Goal: Task Accomplishment & Management: Manage account settings

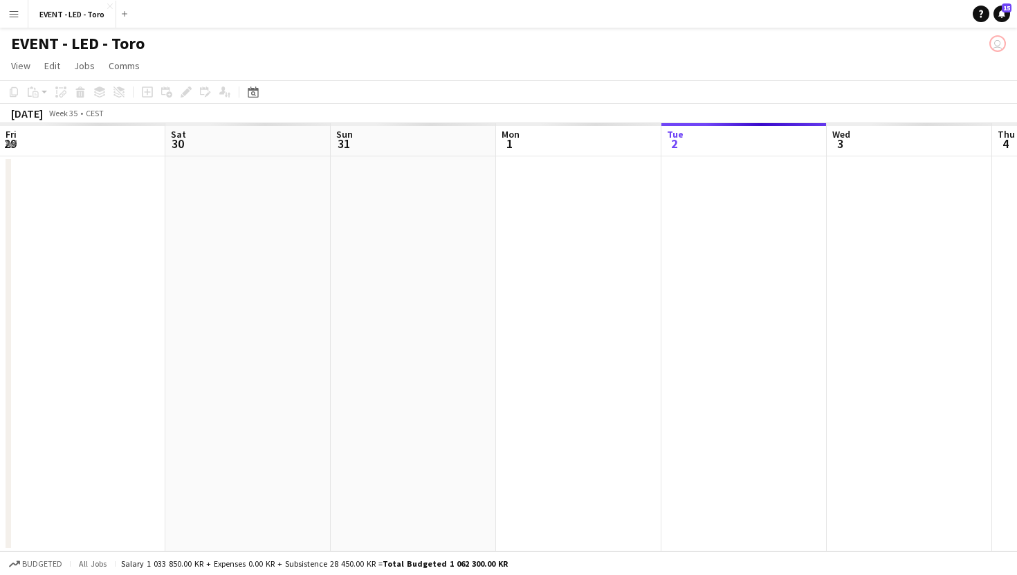
scroll to position [0, 340]
click at [16, 14] on app-icon "Menu" at bounding box center [13, 13] width 11 height 11
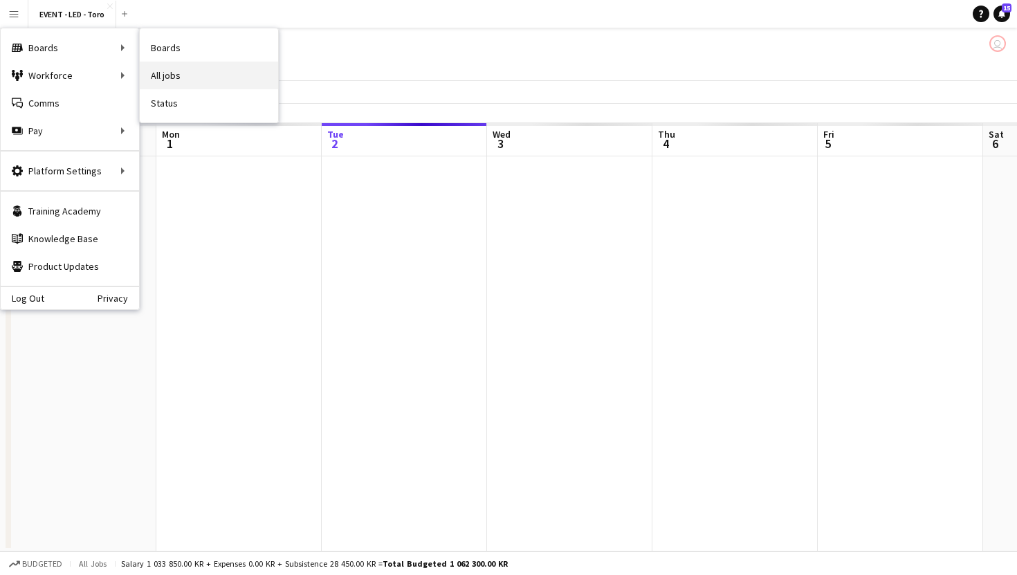
click at [202, 68] on link "All jobs" at bounding box center [209, 76] width 138 height 28
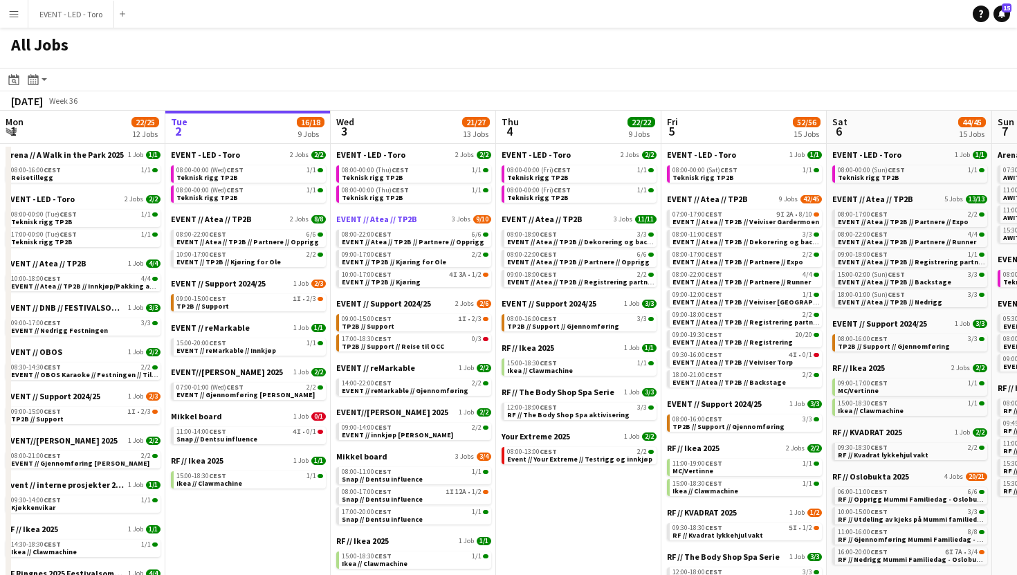
click at [395, 216] on span "EVENT // Atea // TP2B" at bounding box center [376, 219] width 81 height 10
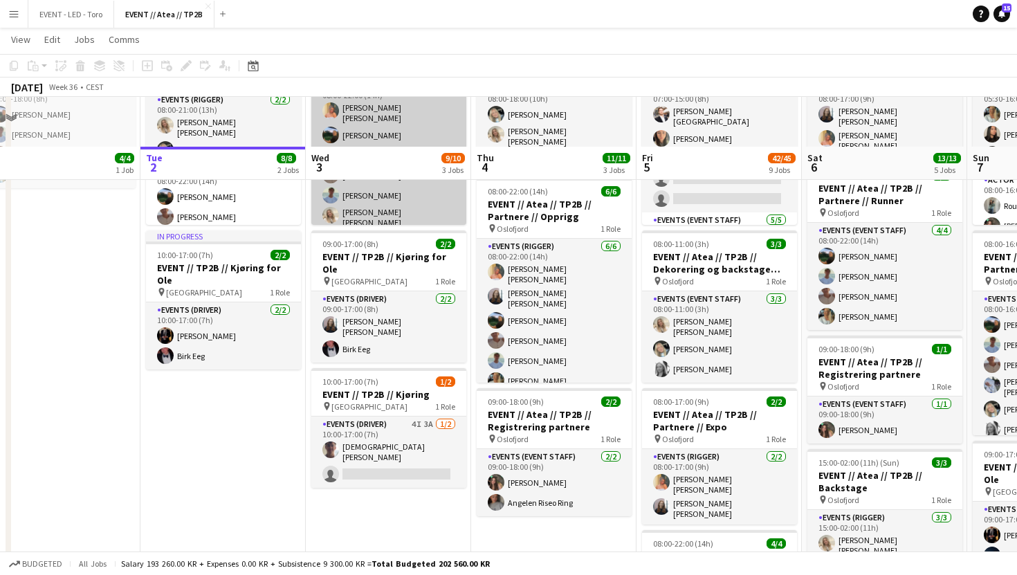
scroll to position [190, 0]
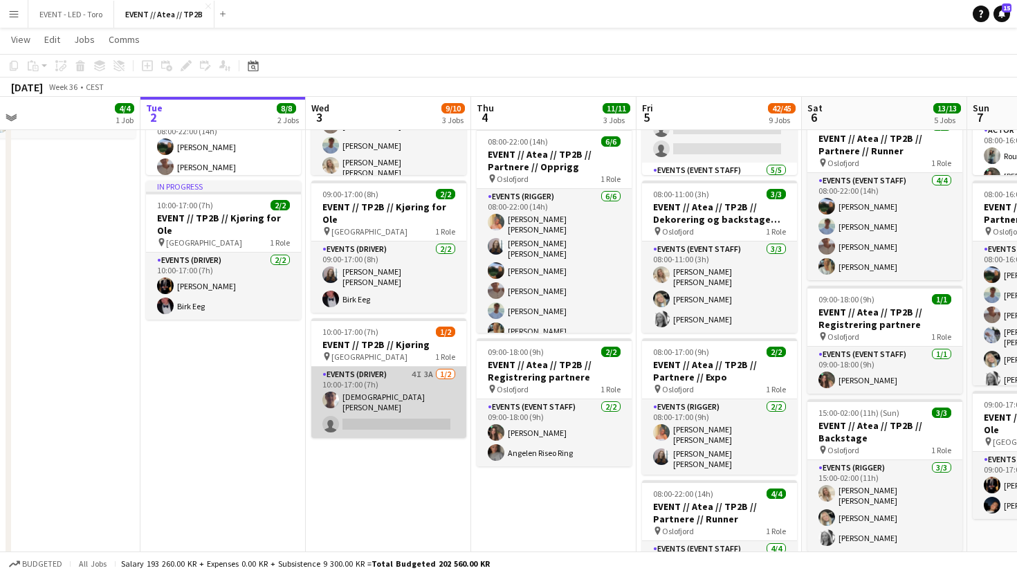
click at [393, 391] on app-card-role "Events (Driver) 4I 3A [DATE] 10:00-17:00 (7h) [DEMOGRAPHIC_DATA][PERSON_NAME] s…" at bounding box center [388, 402] width 155 height 71
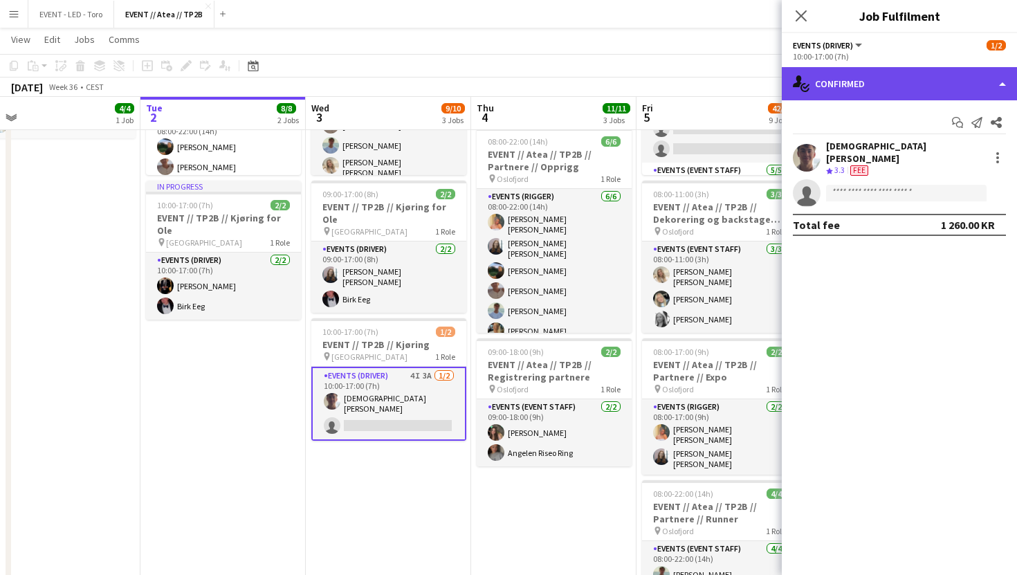
click at [921, 86] on div "single-neutral-actions-check-2 Confirmed" at bounding box center [899, 83] width 235 height 33
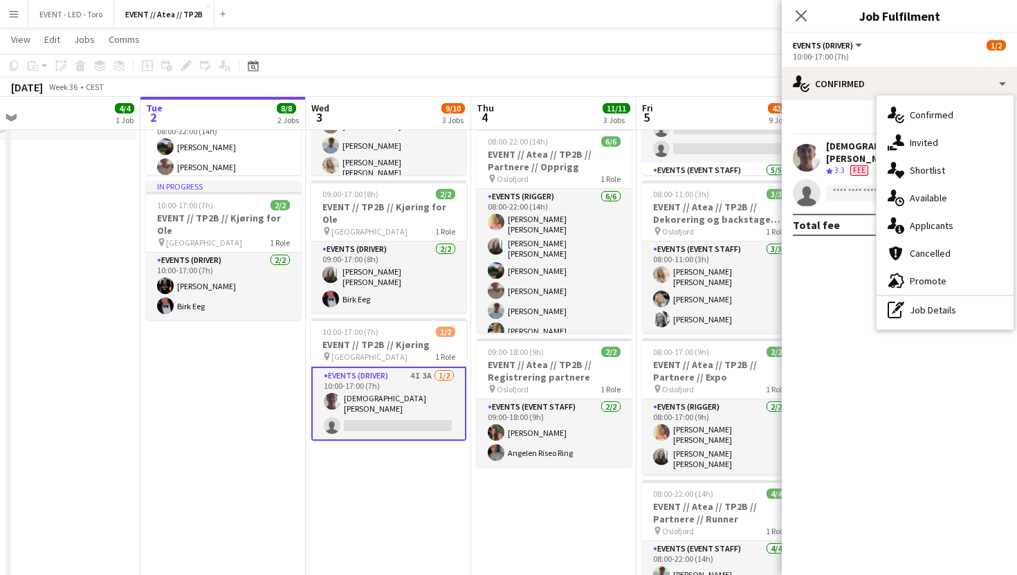
click at [856, 165] on span "Fee" at bounding box center [859, 170] width 18 height 10
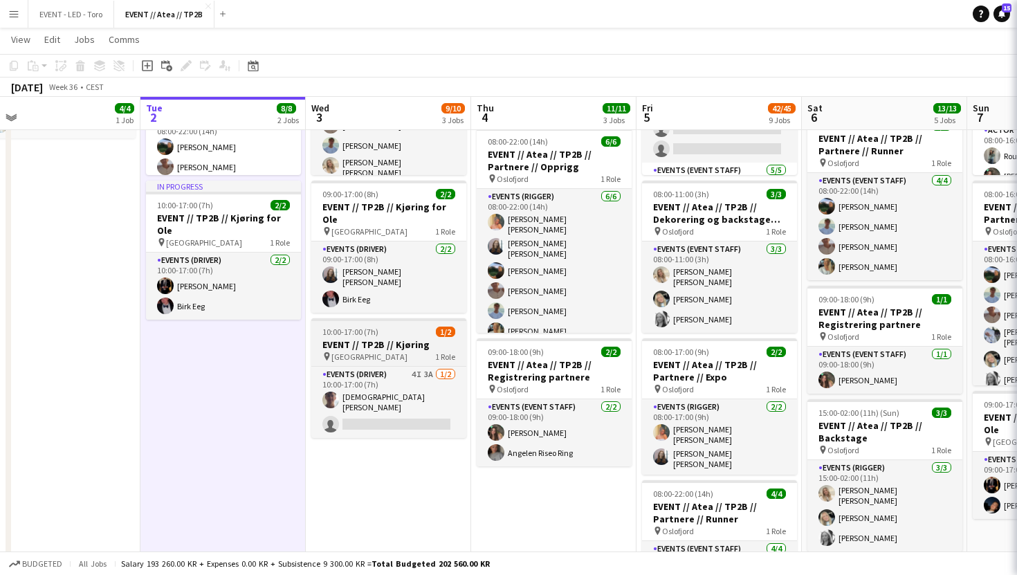
click at [388, 351] on div "pin Oslo 1 Role" at bounding box center [388, 356] width 155 height 11
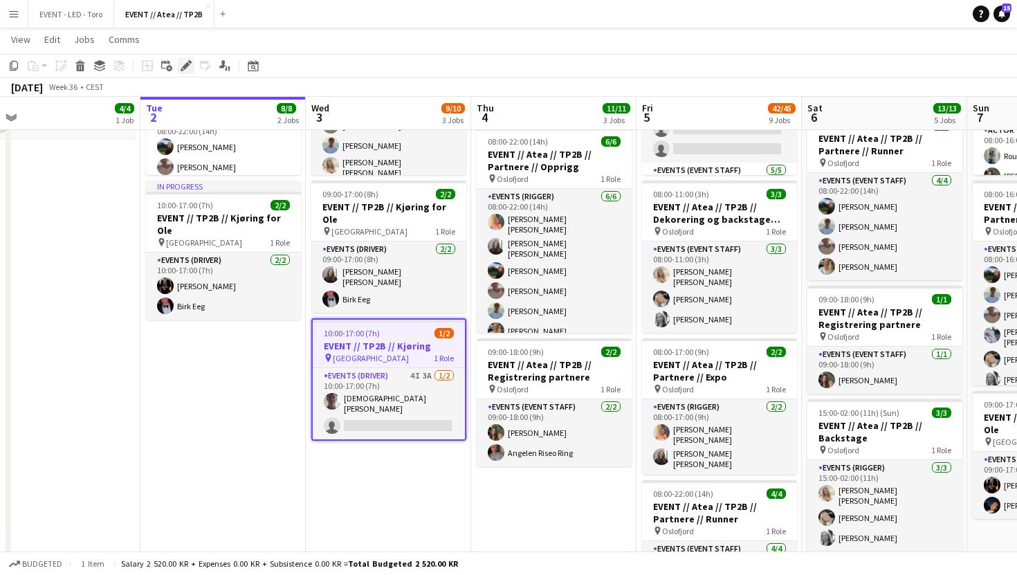
click at [187, 67] on icon "Edit" at bounding box center [186, 65] width 11 height 11
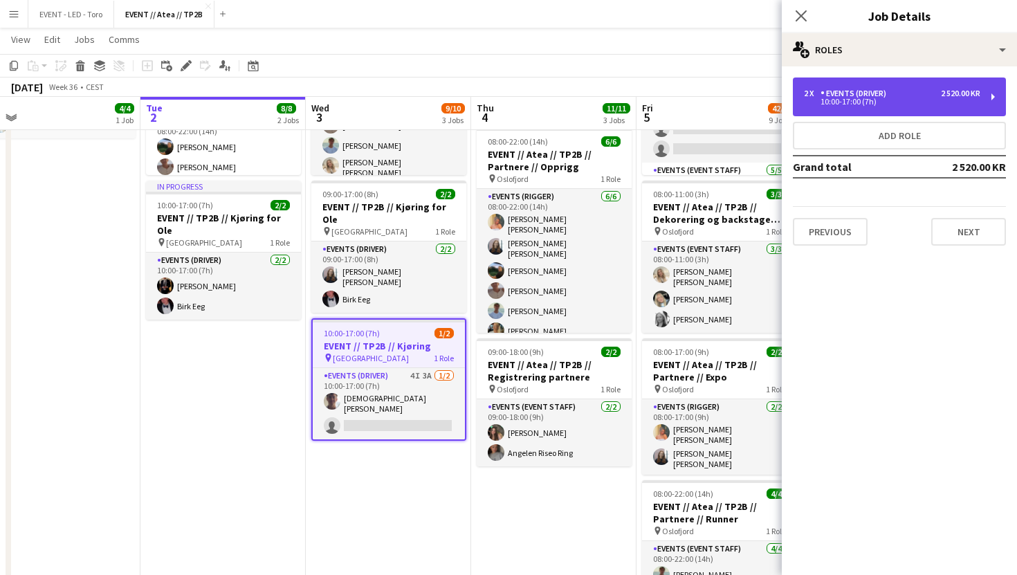
click at [935, 101] on div "10:00-17:00 (7h)" at bounding box center [892, 101] width 176 height 7
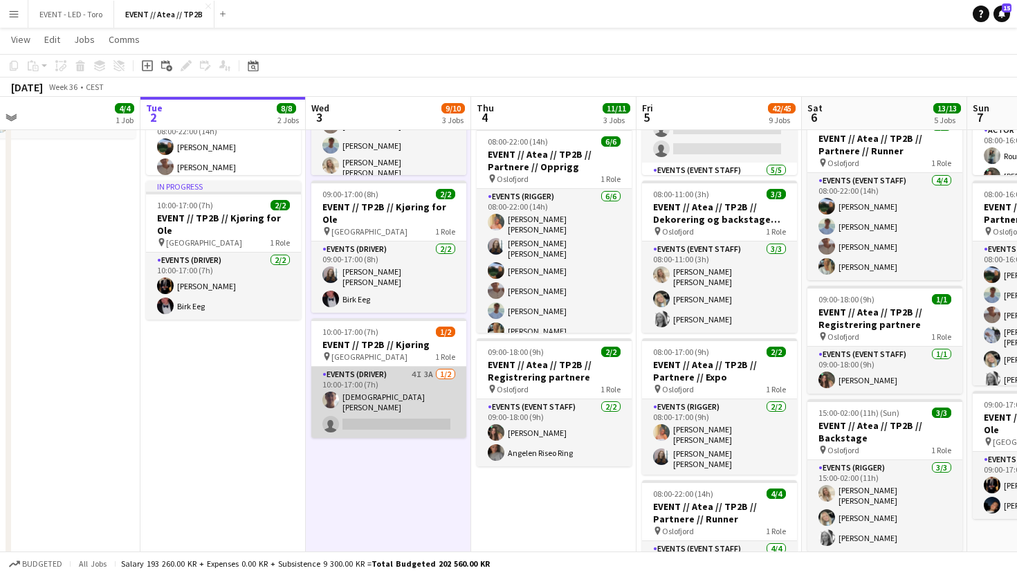
click at [418, 367] on app-card-role "Events (Driver) 4I 3A [DATE] 10:00-17:00 (7h) [DEMOGRAPHIC_DATA][PERSON_NAME] s…" at bounding box center [388, 402] width 155 height 71
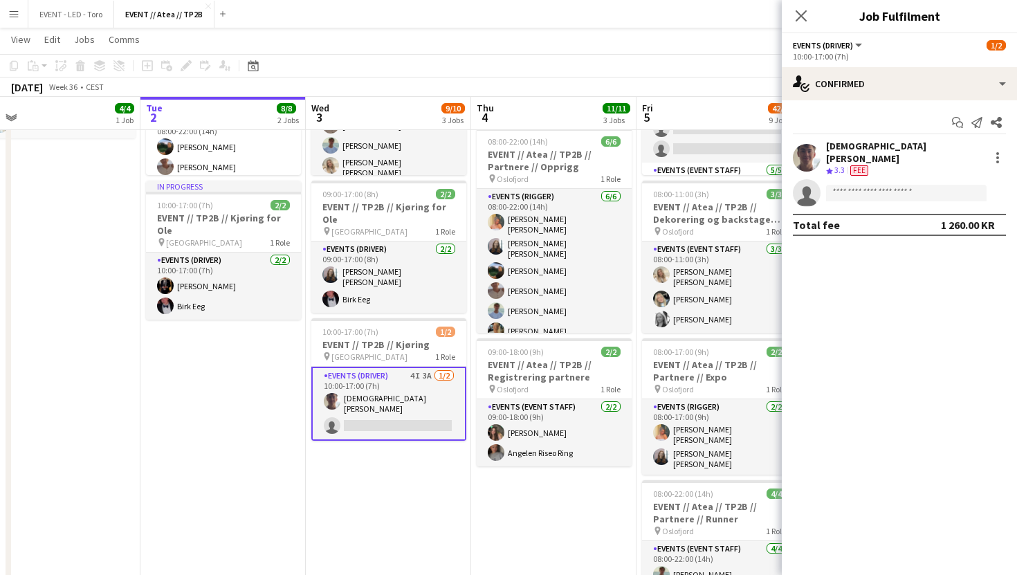
click at [876, 151] on div "[DEMOGRAPHIC_DATA][PERSON_NAME]" at bounding box center [905, 152] width 158 height 25
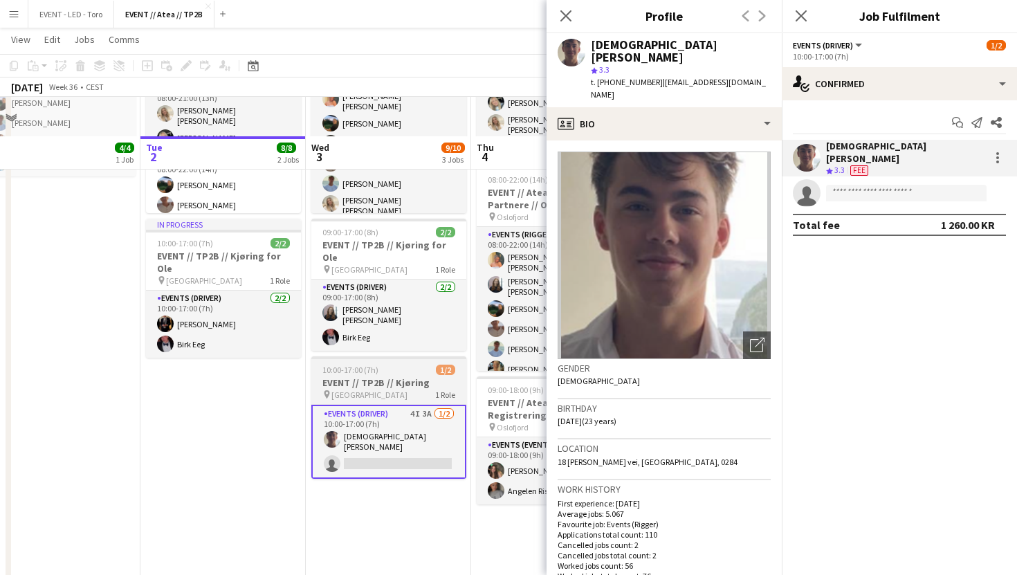
scroll to position [94, 0]
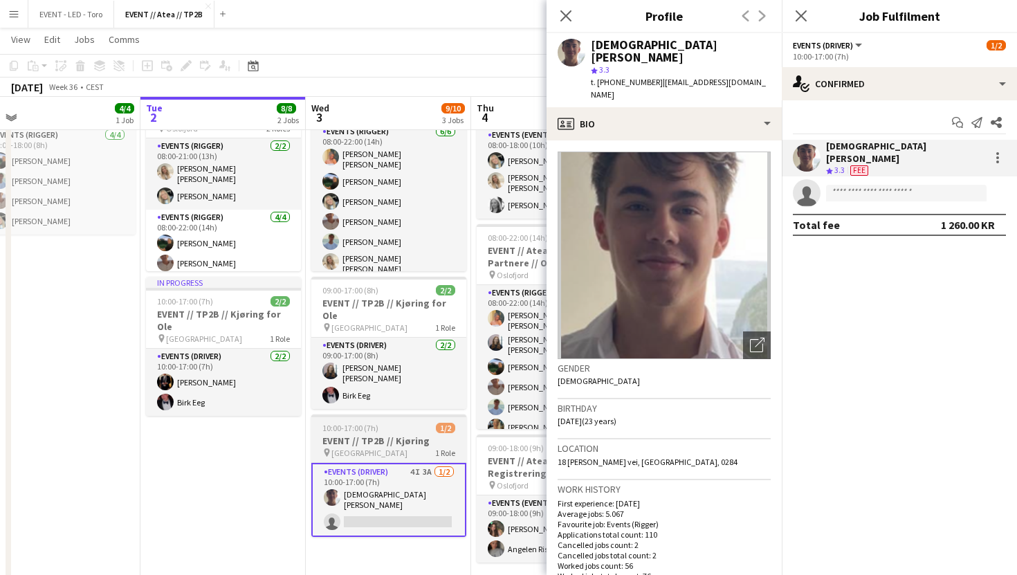
click at [407, 434] on h3 "EVENT // TP2B // Kjøring" at bounding box center [388, 440] width 155 height 12
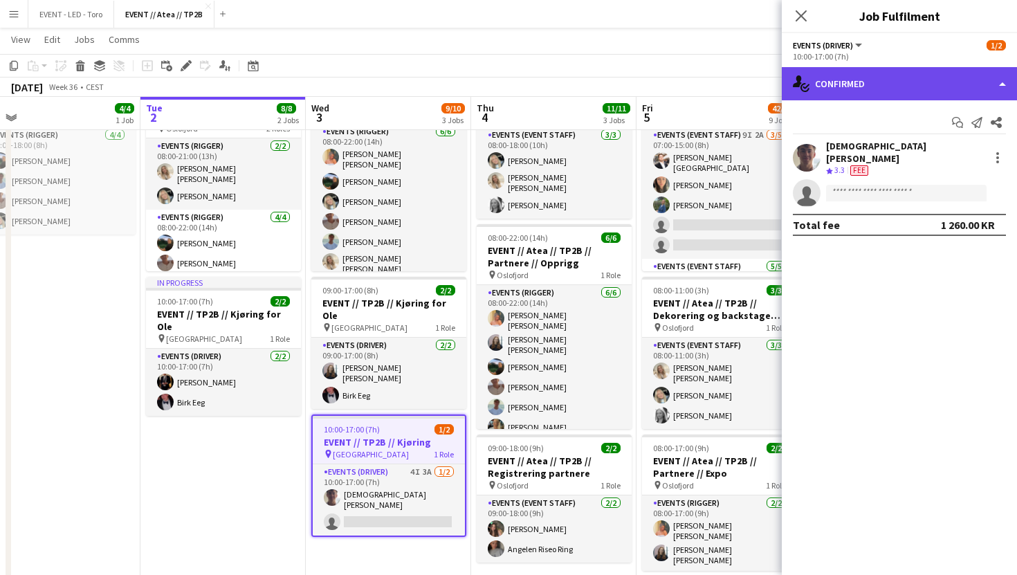
click at [907, 90] on div "single-neutral-actions-check-2 Confirmed" at bounding box center [899, 83] width 235 height 33
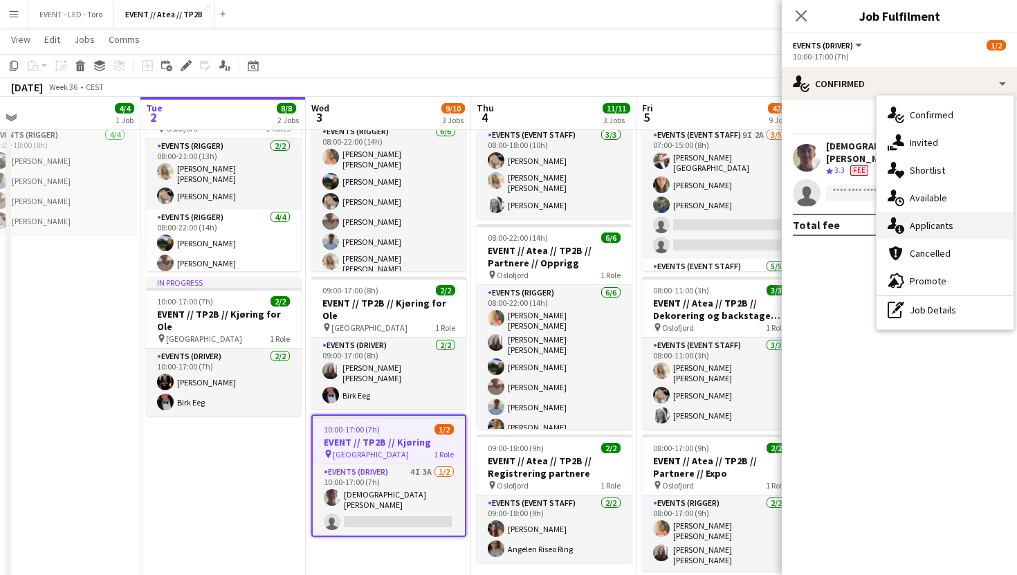
click at [916, 216] on div "single-neutral-actions-information Applicants" at bounding box center [944, 226] width 137 height 28
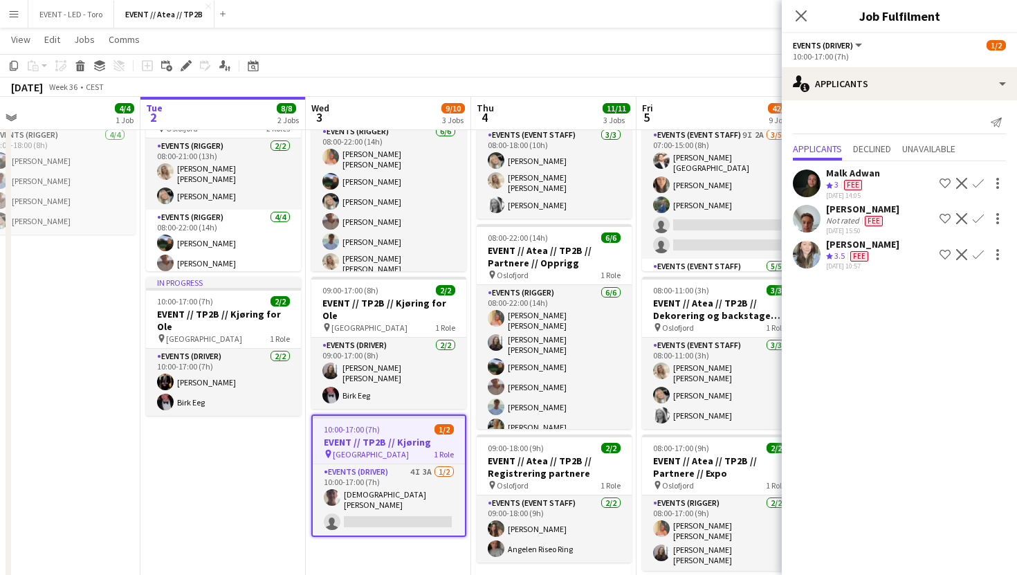
click at [896, 215] on div "Not rated Fee" at bounding box center [862, 220] width 73 height 11
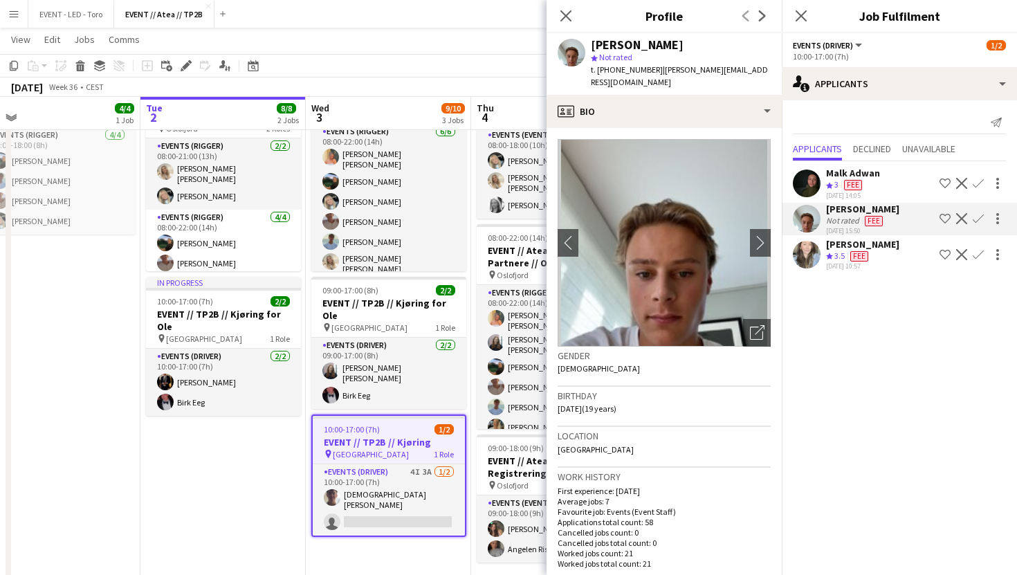
click at [874, 224] on span "Fee" at bounding box center [874, 221] width 18 height 10
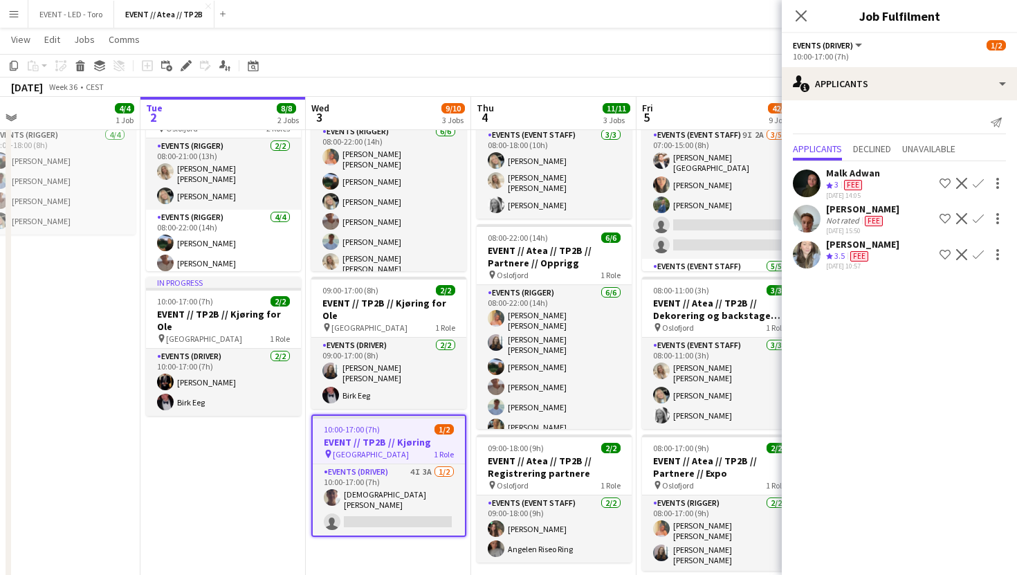
click at [880, 218] on span "Fee" at bounding box center [874, 221] width 18 height 10
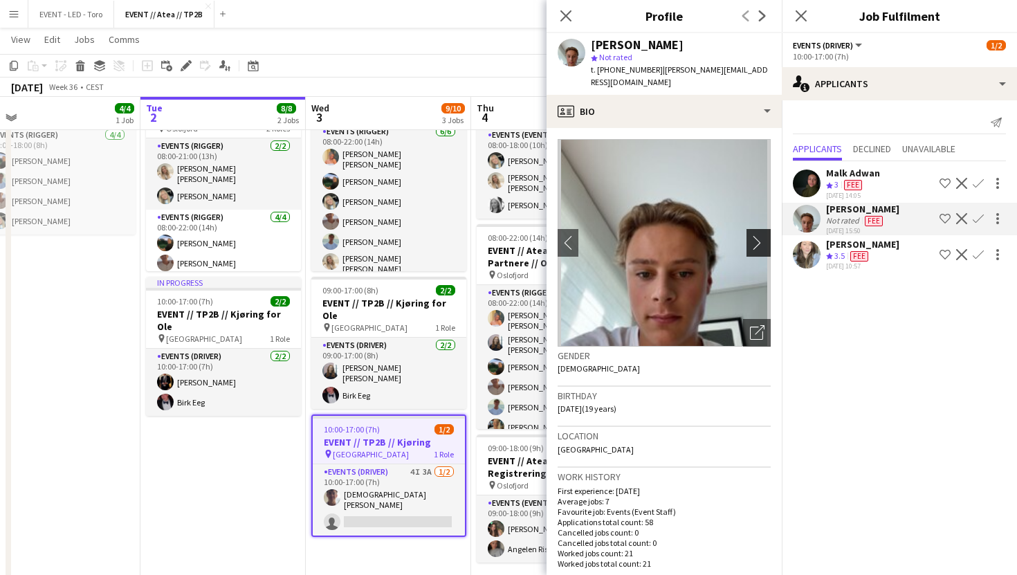
click at [762, 235] on app-icon "chevron-right" at bounding box center [760, 242] width 21 height 15
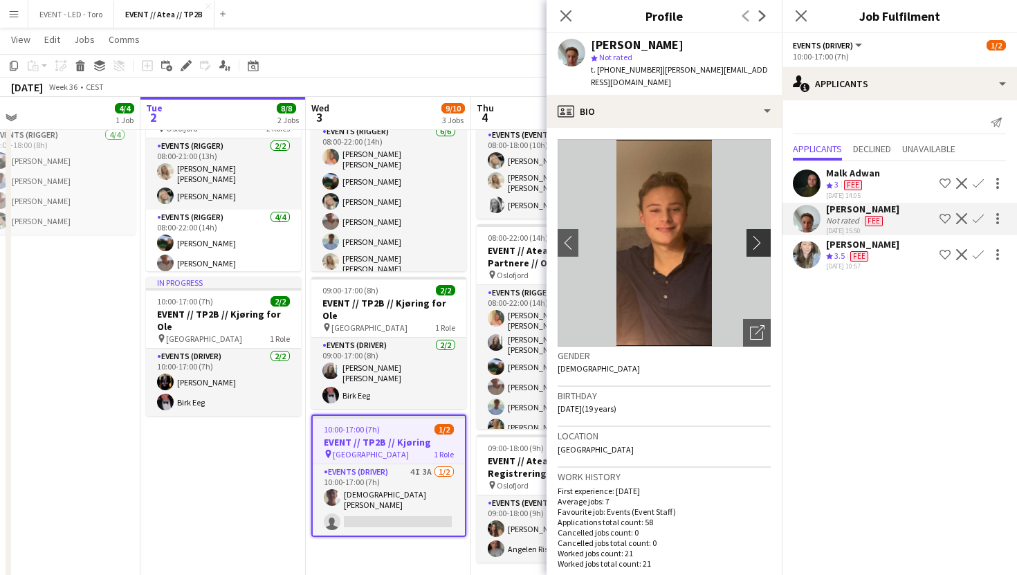
click at [762, 235] on app-icon "chevron-right" at bounding box center [760, 242] width 21 height 15
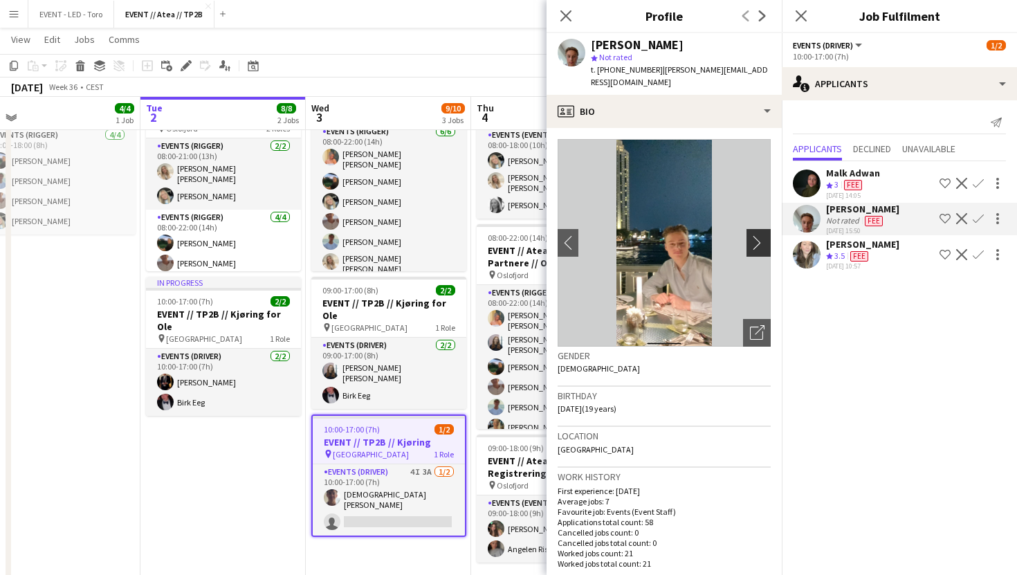
click at [755, 235] on app-icon "chevron-right" at bounding box center [760, 242] width 21 height 15
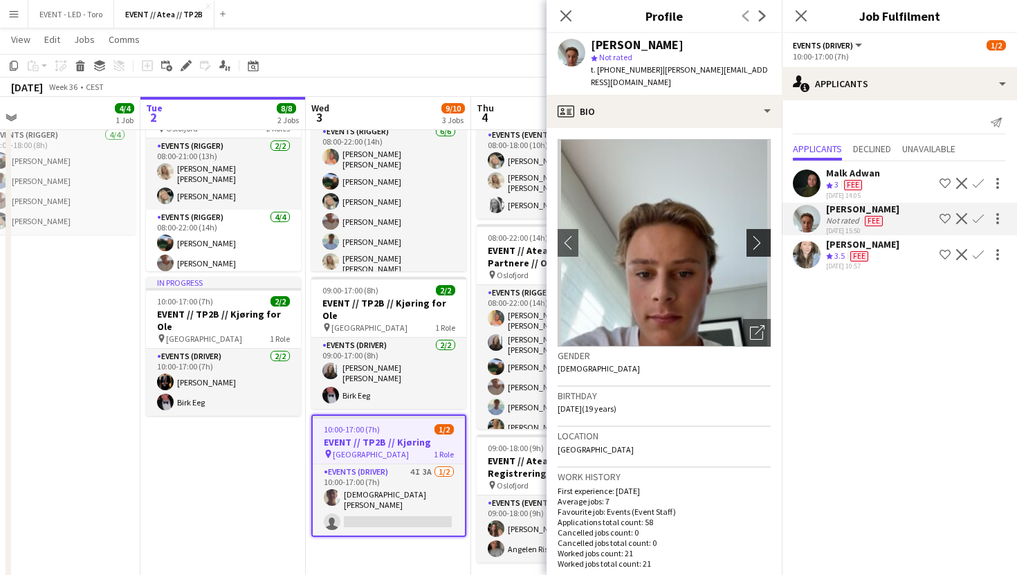
click at [755, 235] on app-icon "chevron-right" at bounding box center [760, 242] width 21 height 15
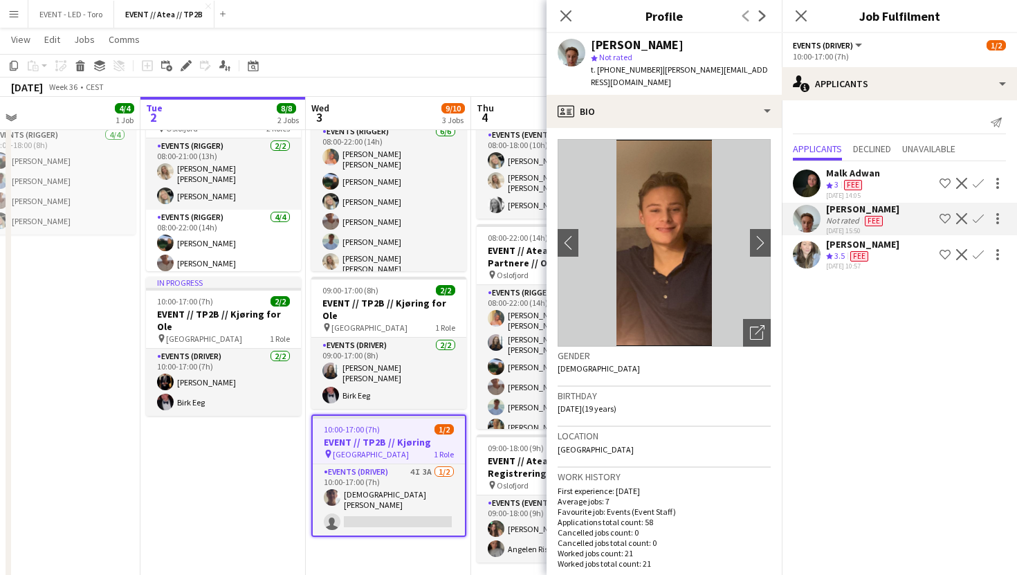
click at [812, 214] on app-user-avatar at bounding box center [807, 219] width 28 height 28
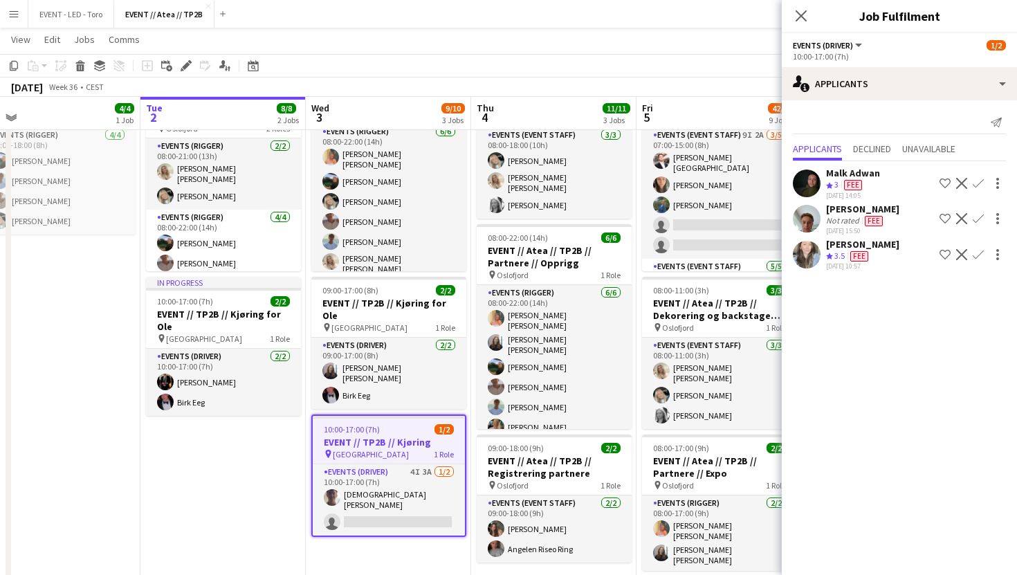
click at [834, 209] on div "[PERSON_NAME]" at bounding box center [862, 209] width 73 height 12
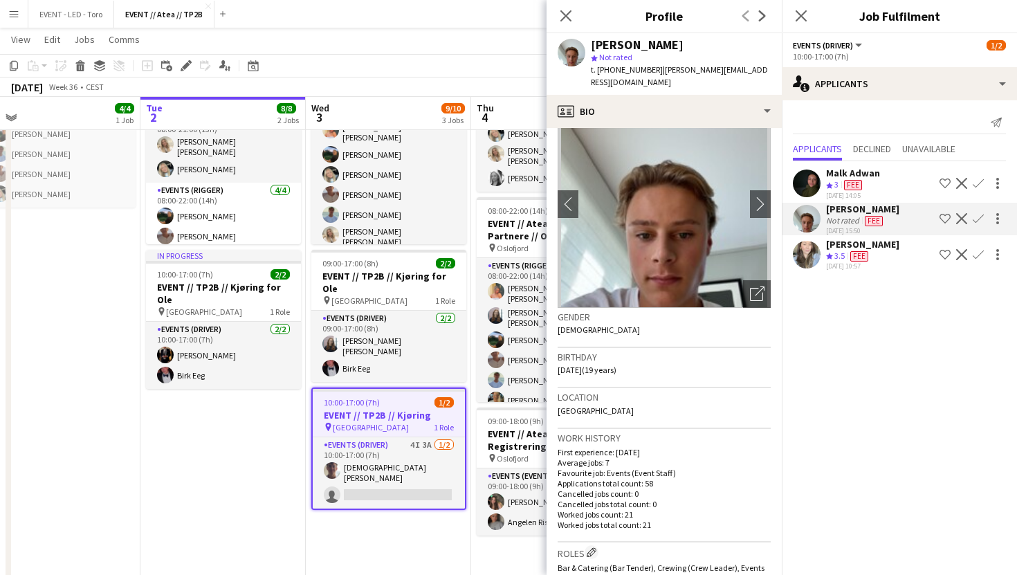
scroll to position [0, 0]
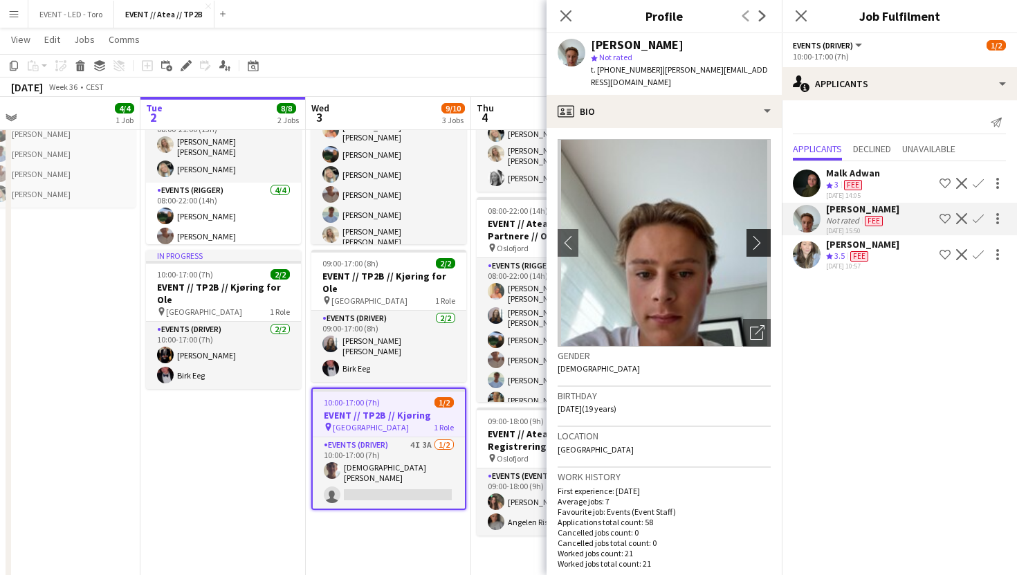
click at [766, 236] on app-icon "chevron-right" at bounding box center [760, 242] width 21 height 15
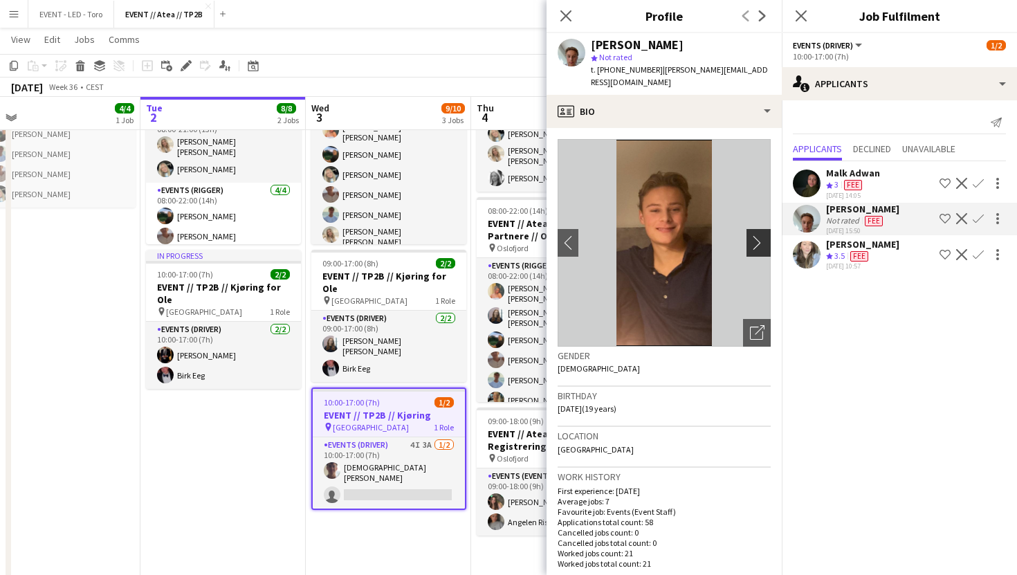
click at [759, 236] on app-icon "chevron-right" at bounding box center [760, 242] width 21 height 15
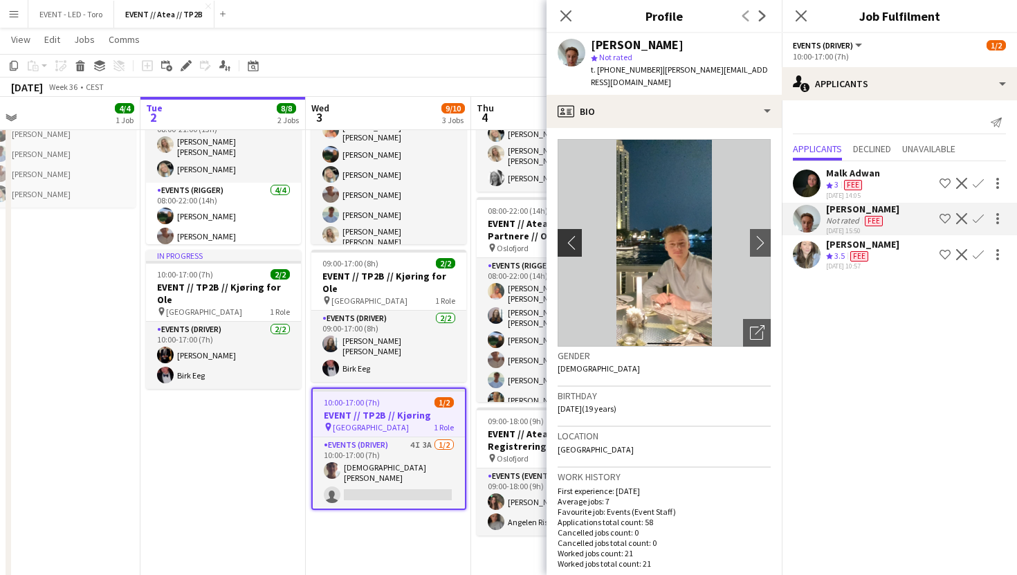
click at [570, 235] on app-icon "chevron-left" at bounding box center [567, 242] width 21 height 15
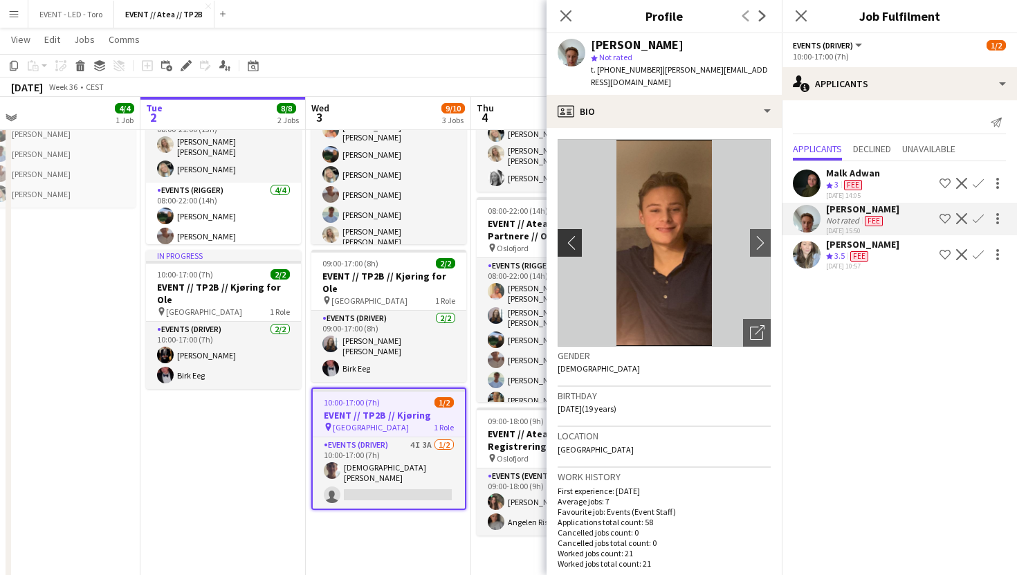
click at [570, 235] on app-icon "chevron-left" at bounding box center [567, 242] width 21 height 15
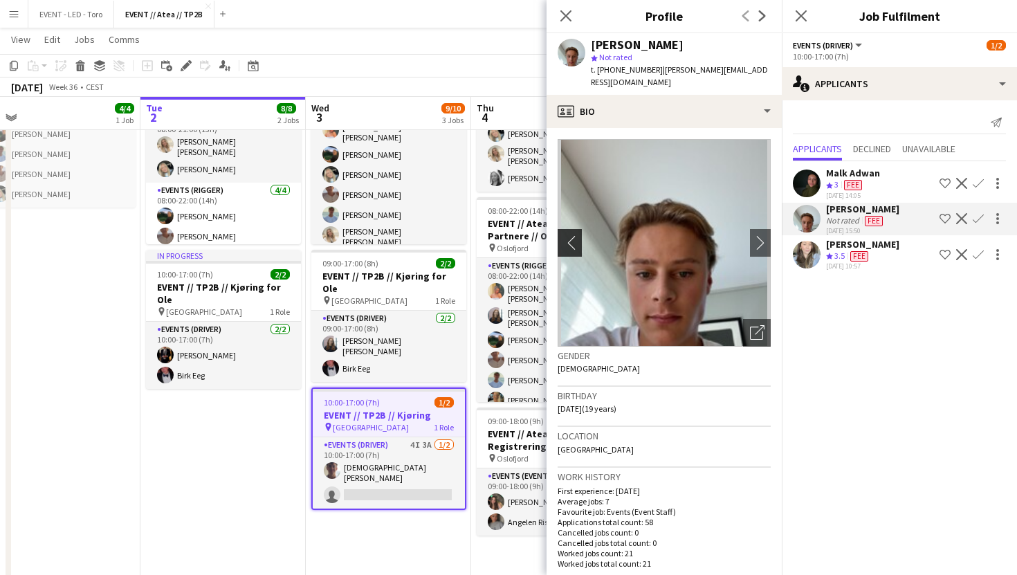
click at [570, 235] on app-icon "chevron-left" at bounding box center [567, 242] width 21 height 15
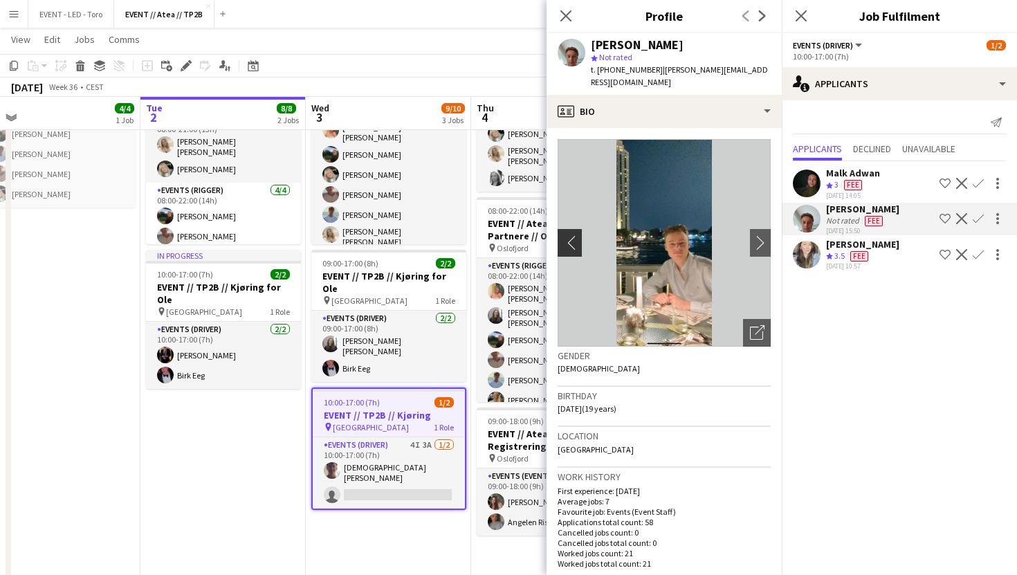
click at [570, 235] on app-icon "chevron-left" at bounding box center [567, 242] width 21 height 15
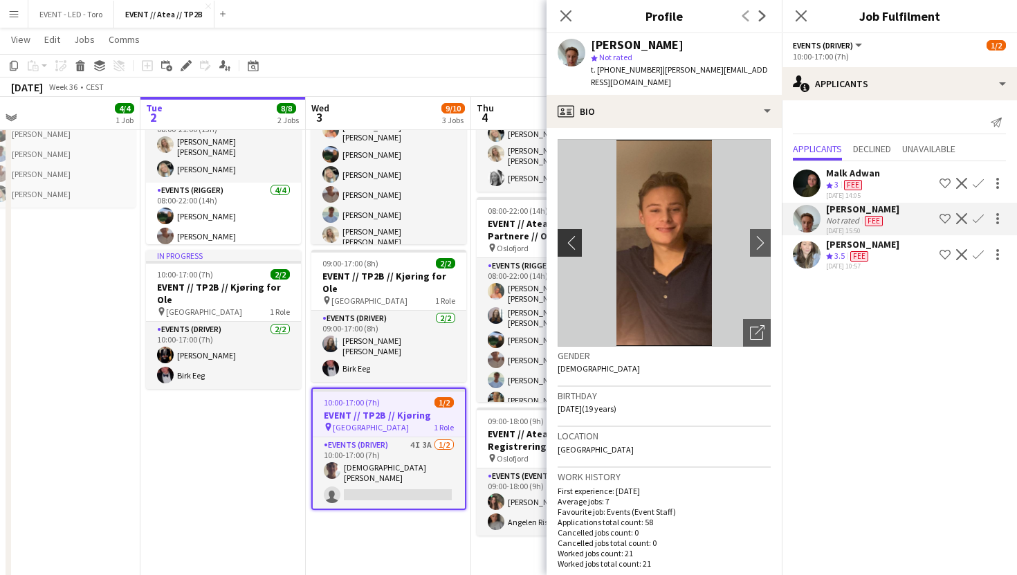
click at [570, 235] on app-icon "chevron-left" at bounding box center [567, 242] width 21 height 15
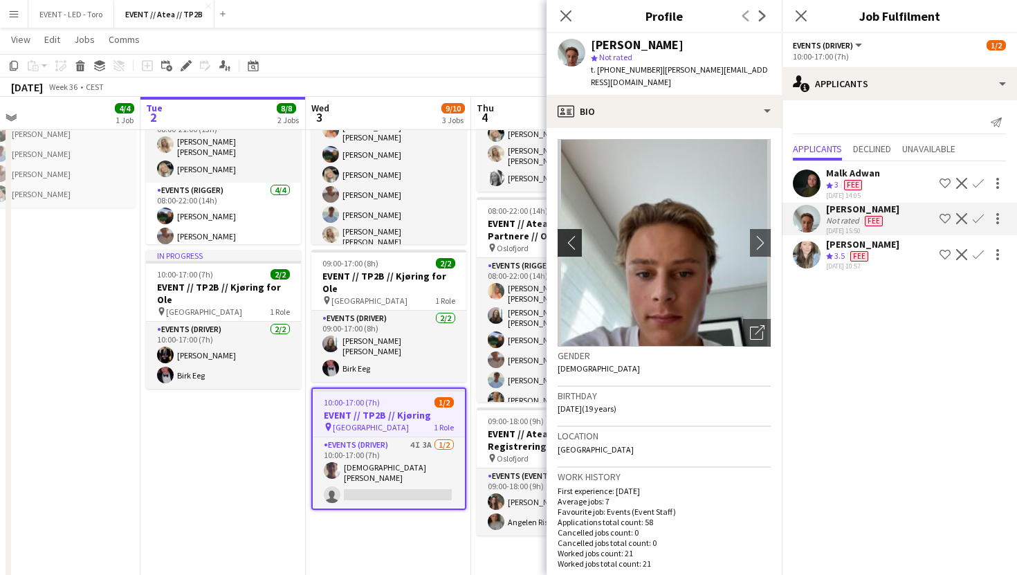
click at [570, 235] on app-icon "chevron-left" at bounding box center [567, 242] width 21 height 15
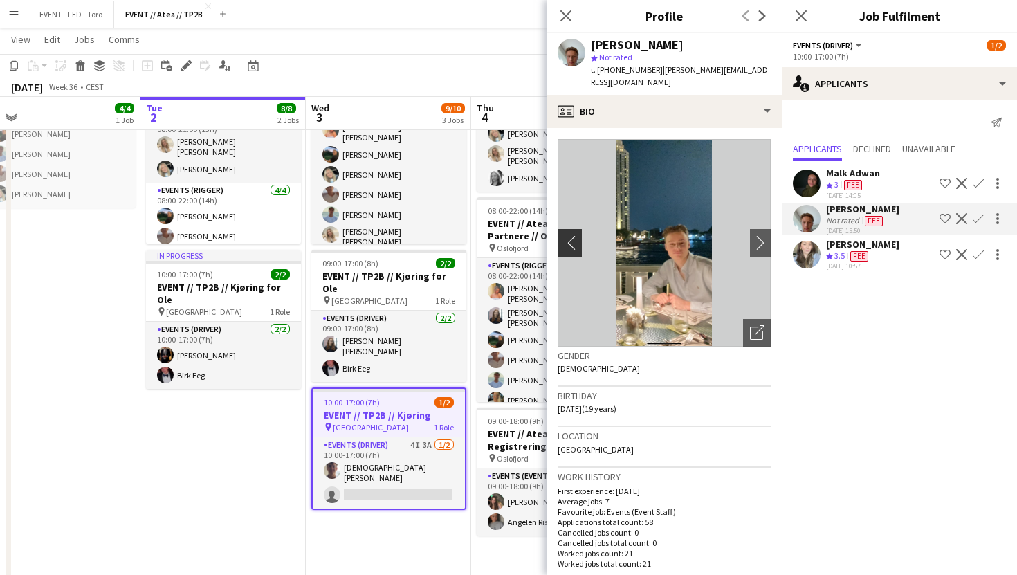
click at [570, 235] on app-icon "chevron-left" at bounding box center [567, 242] width 21 height 15
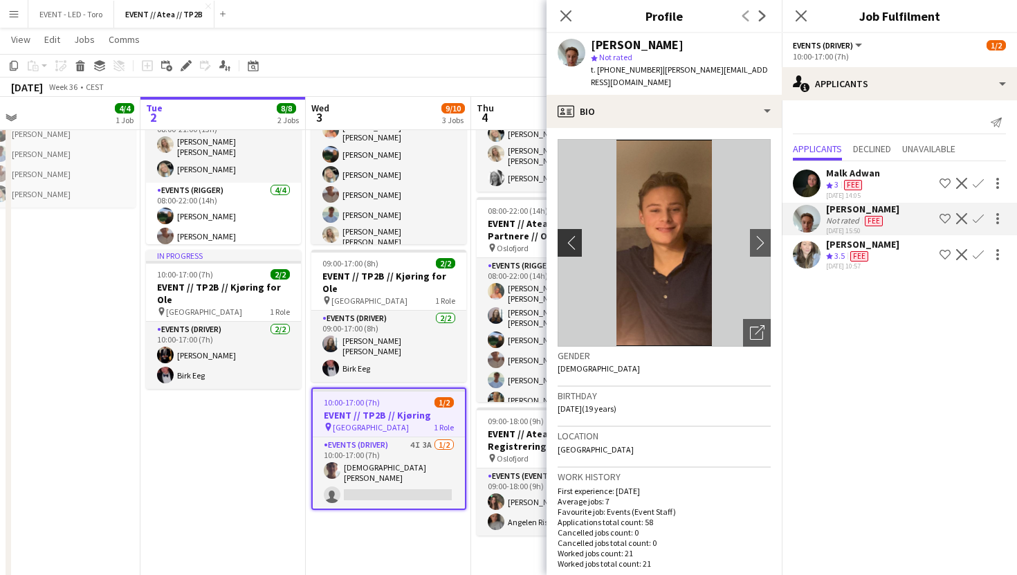
click at [570, 235] on app-icon "chevron-left" at bounding box center [567, 242] width 21 height 15
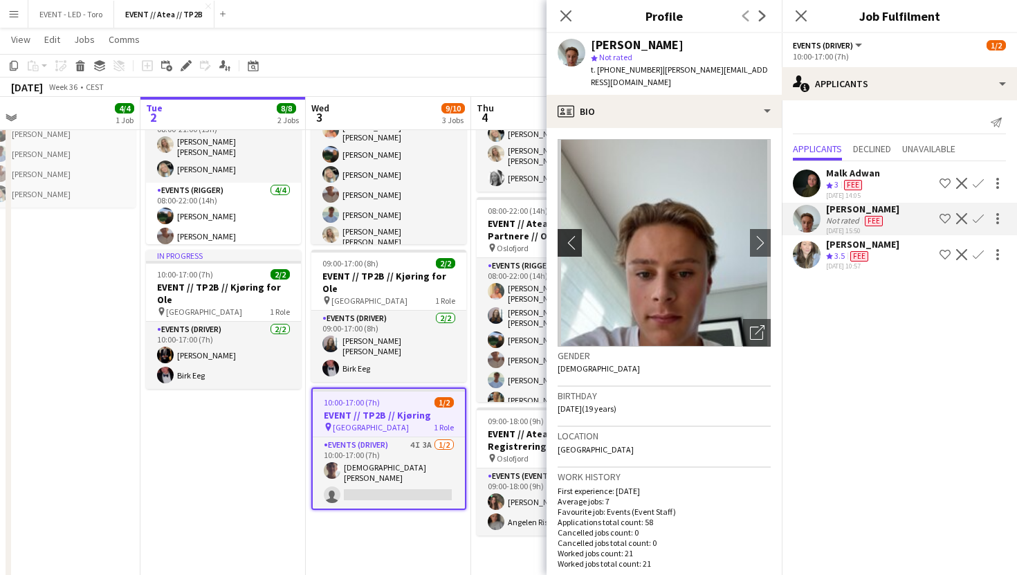
click at [570, 235] on app-icon "chevron-left" at bounding box center [567, 242] width 21 height 15
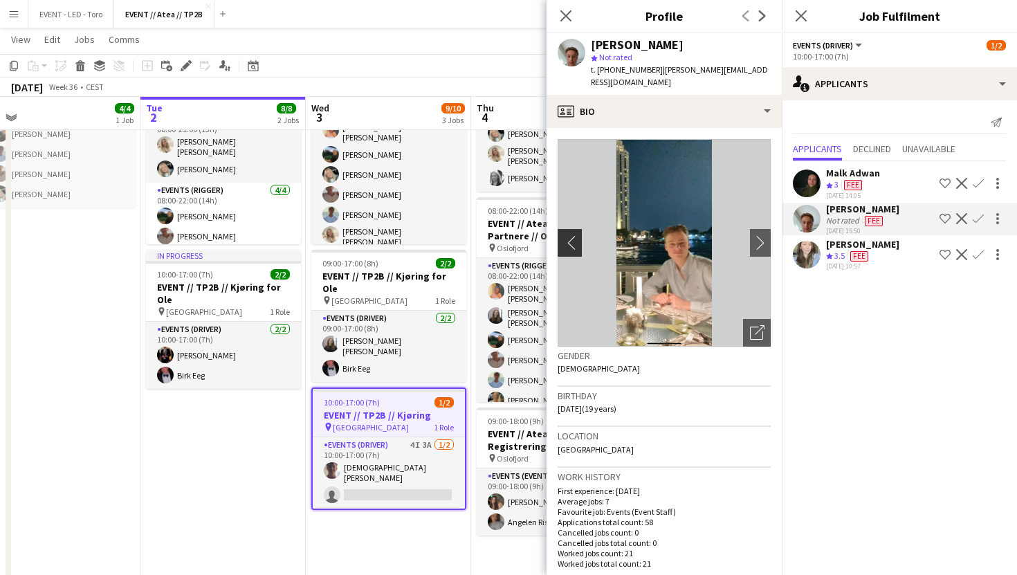
click at [570, 235] on app-icon "chevron-left" at bounding box center [567, 242] width 21 height 15
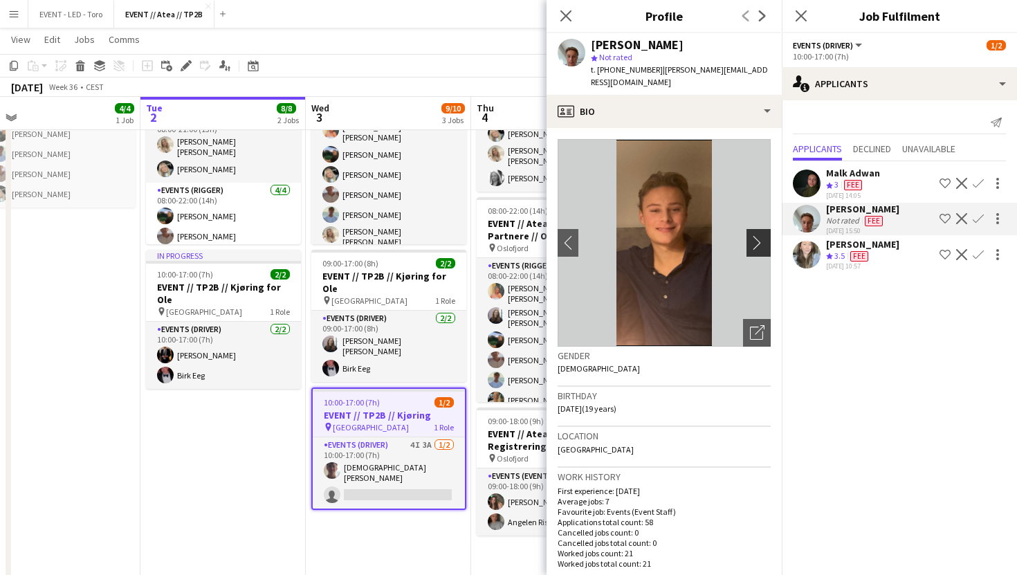
click at [757, 235] on app-icon "chevron-right" at bounding box center [760, 242] width 21 height 15
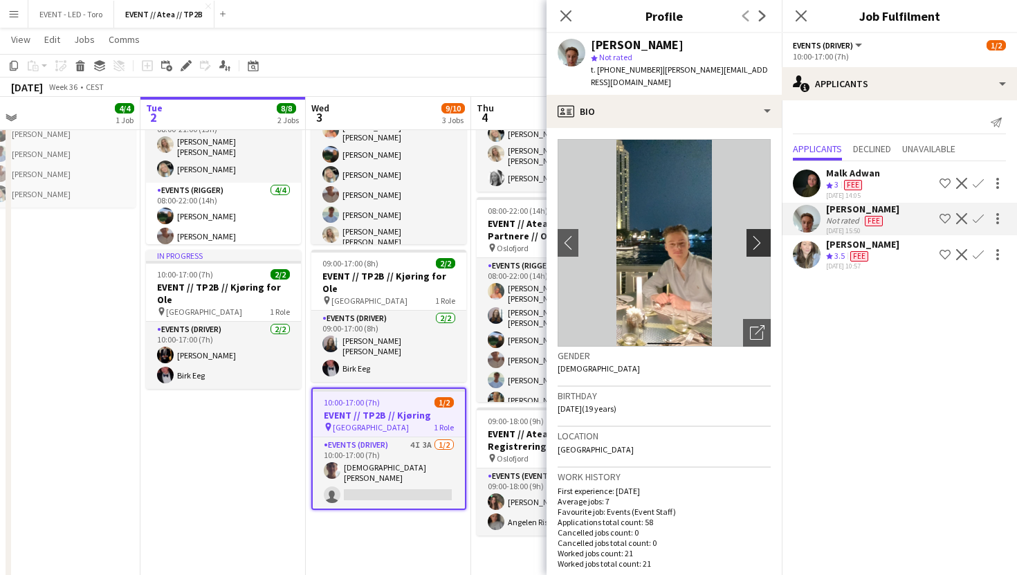
click at [757, 235] on app-icon "chevron-right" at bounding box center [760, 242] width 21 height 15
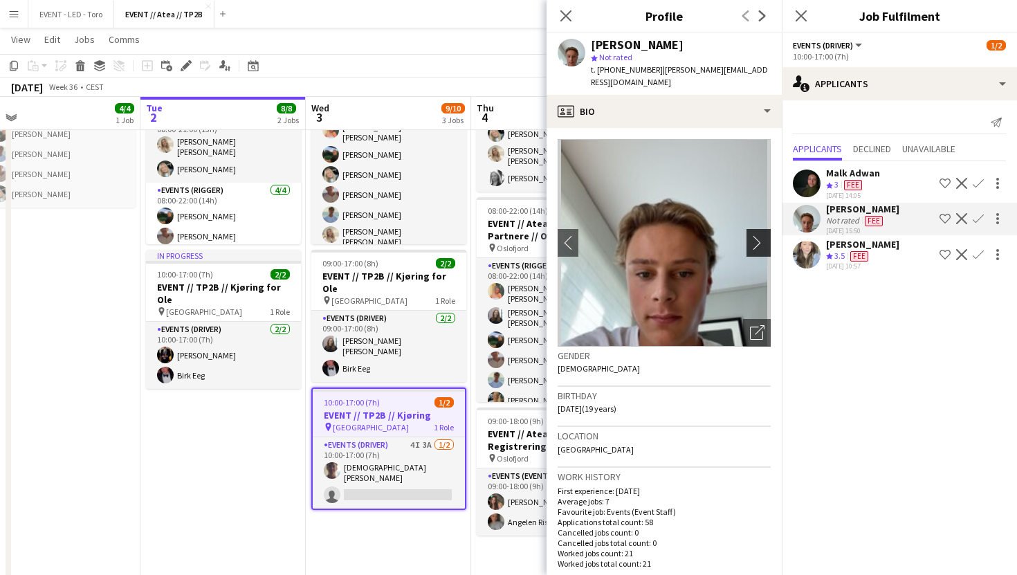
click at [757, 235] on app-icon "chevron-right" at bounding box center [760, 242] width 21 height 15
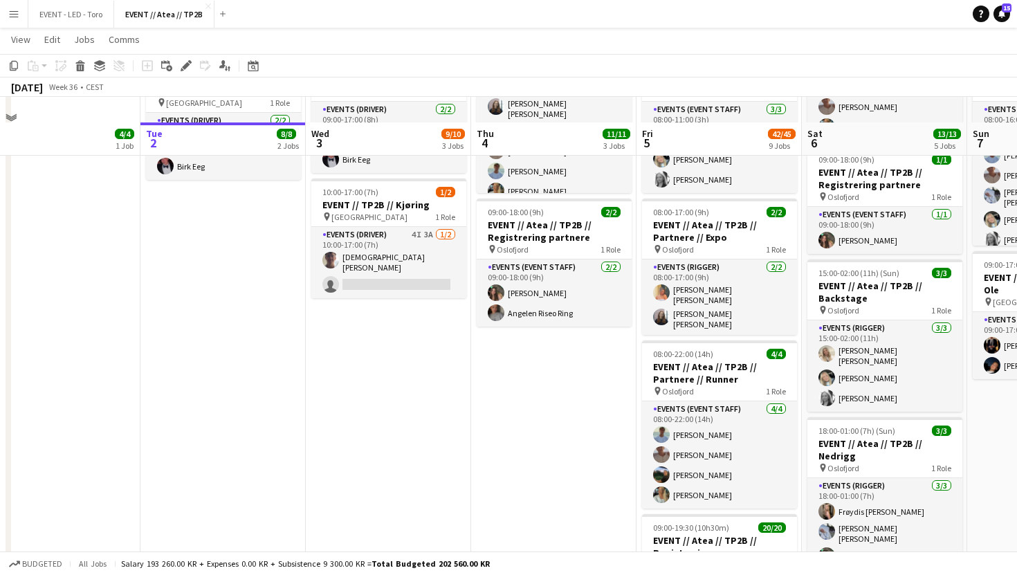
scroll to position [356, 0]
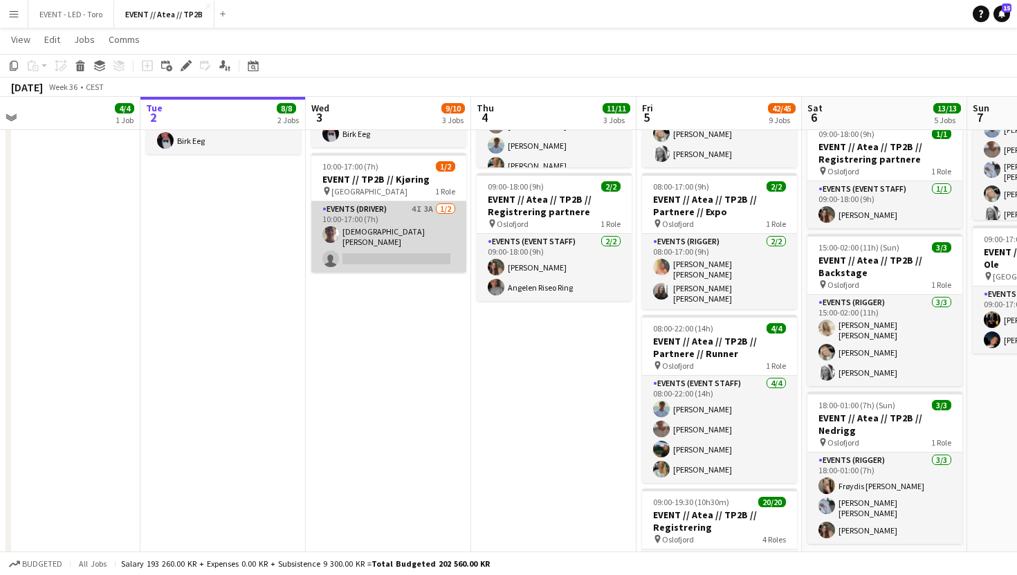
click at [393, 211] on app-card-role "Events (Driver) 4I 3A [DATE] 10:00-17:00 (7h) [DEMOGRAPHIC_DATA][PERSON_NAME] s…" at bounding box center [388, 236] width 155 height 71
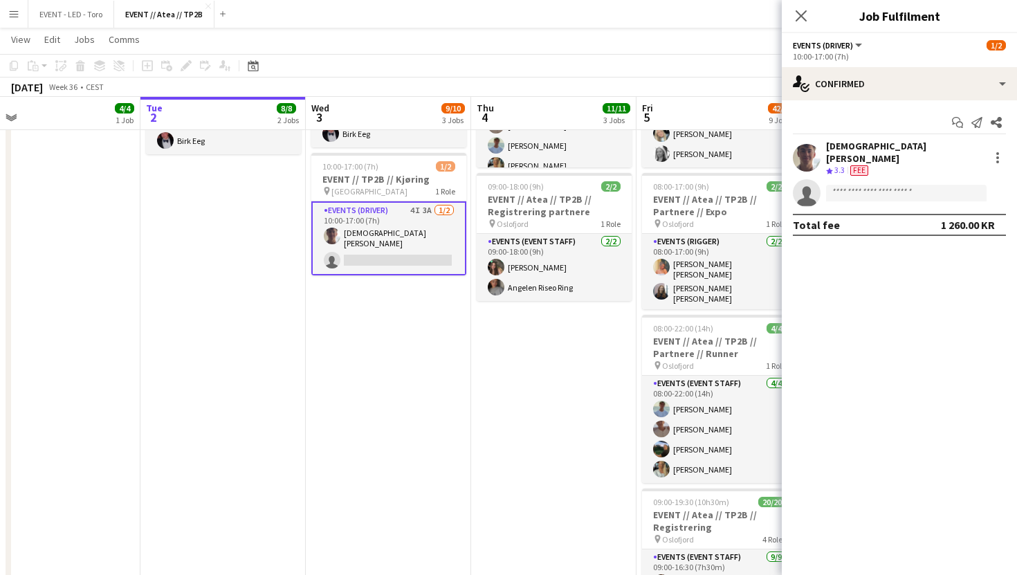
click at [857, 145] on div "[DEMOGRAPHIC_DATA][PERSON_NAME]" at bounding box center [905, 152] width 158 height 25
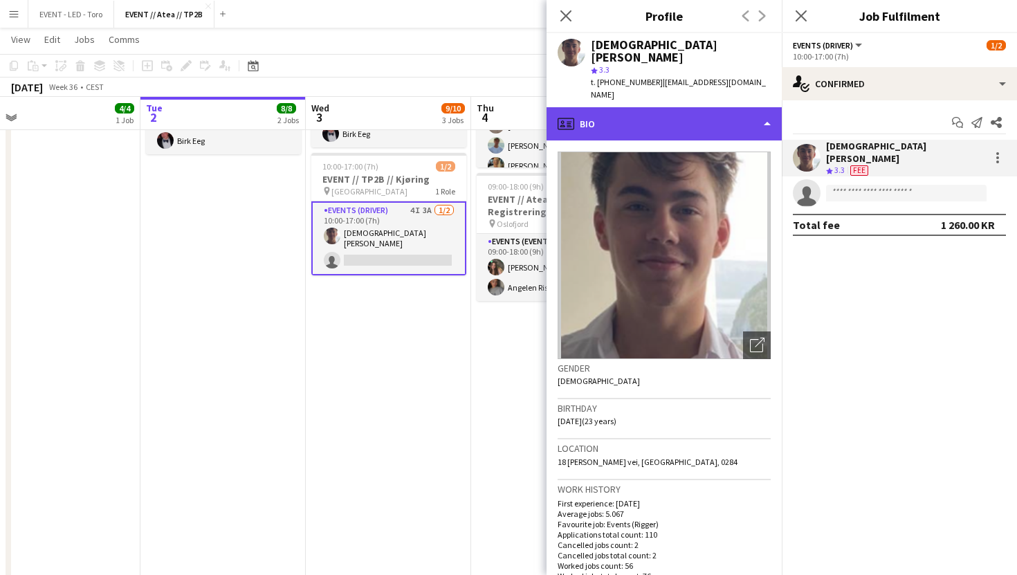
click at [681, 107] on div "profile Bio" at bounding box center [663, 123] width 235 height 33
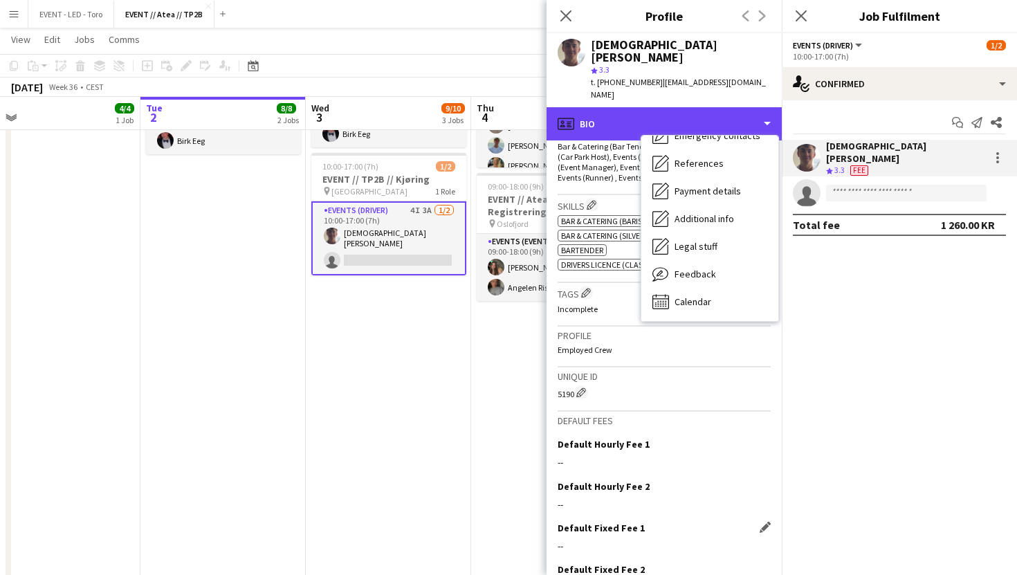
scroll to position [531, 0]
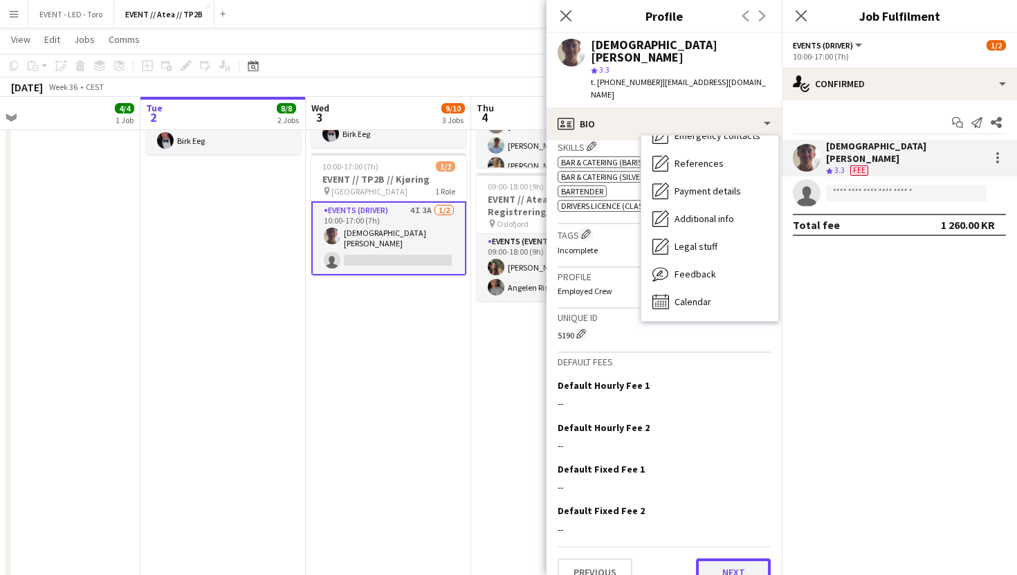
click at [718, 558] on button "Next" at bounding box center [733, 572] width 75 height 28
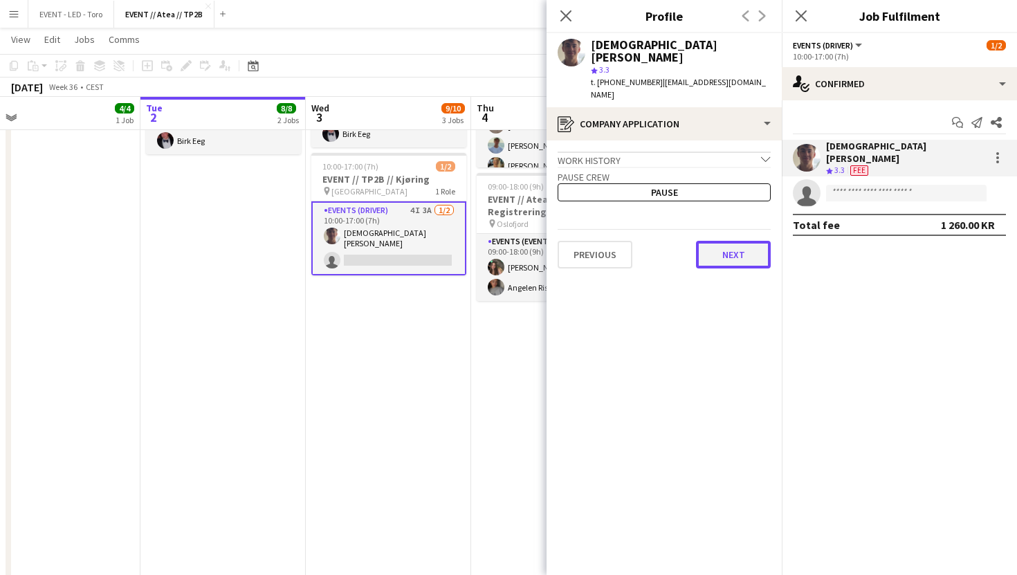
click at [742, 241] on button "Next" at bounding box center [733, 255] width 75 height 28
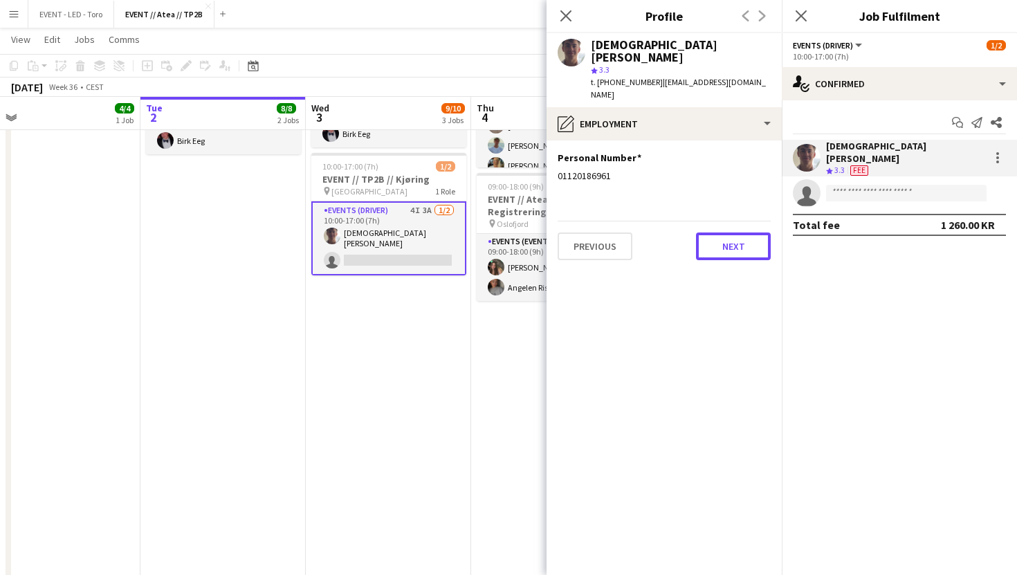
click at [742, 234] on button "Next" at bounding box center [733, 246] width 75 height 28
